Goal: Task Accomplishment & Management: Manage account settings

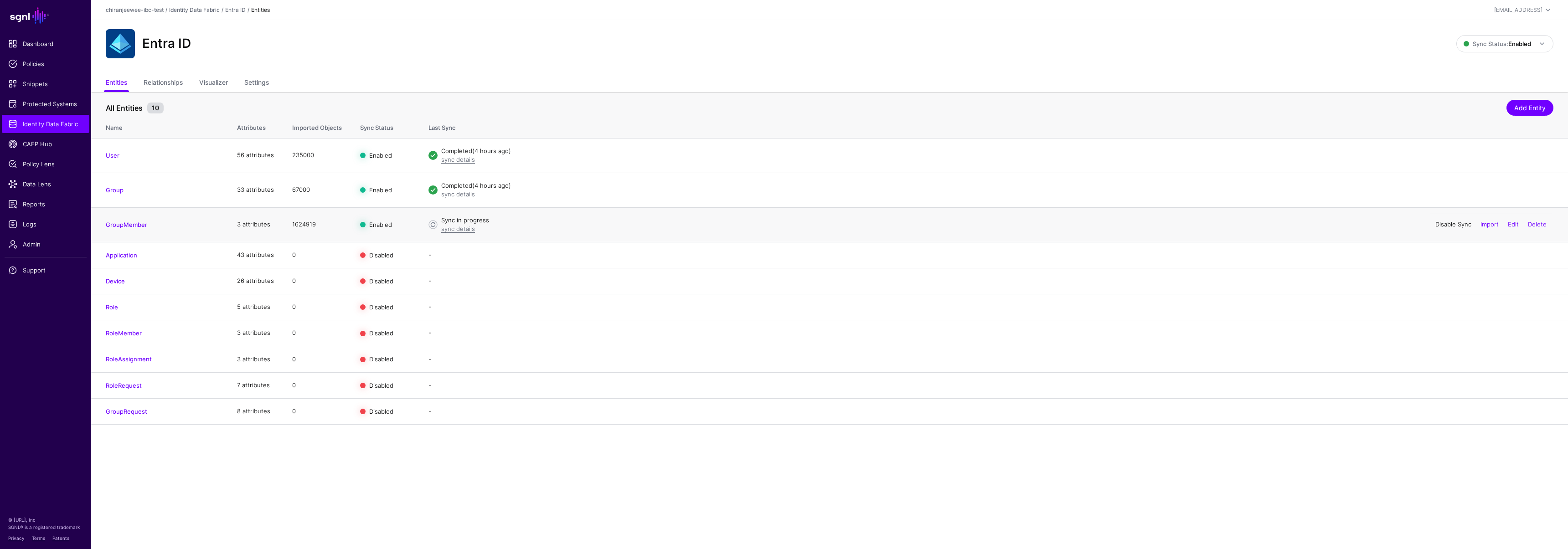
click at [1444, 225] on link "Disable Sync" at bounding box center [1453, 224] width 36 height 8
